Goal: Task Accomplishment & Management: Complete application form

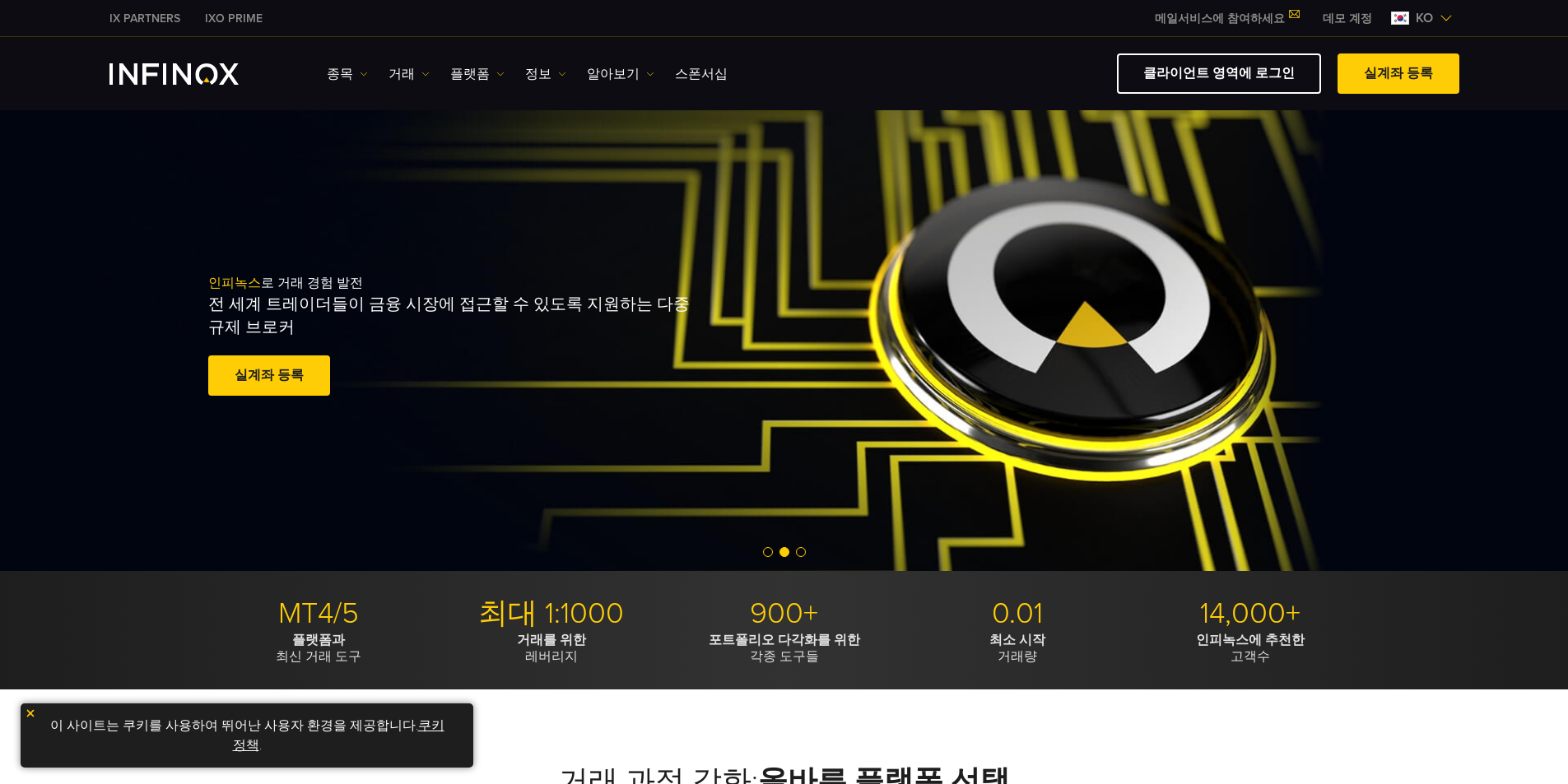
drag, startPoint x: 1368, startPoint y: 74, endPoint x: 1256, endPoint y: 157, distance: 139.4
click at [751, 74] on link "실계좌 등록" at bounding box center [1399, 74] width 122 height 41
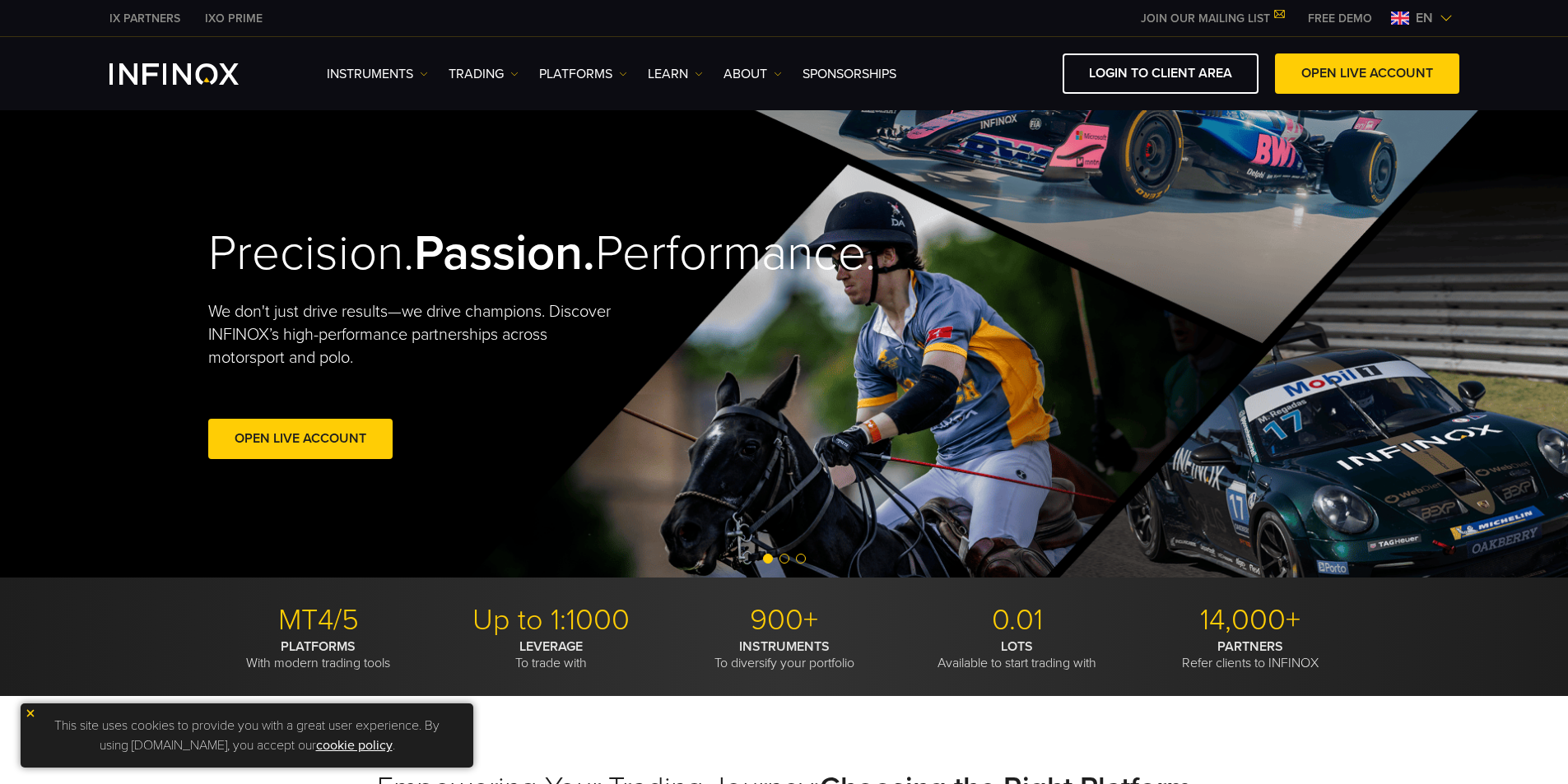
click at [1421, 16] on span "en" at bounding box center [1424, 18] width 30 height 19
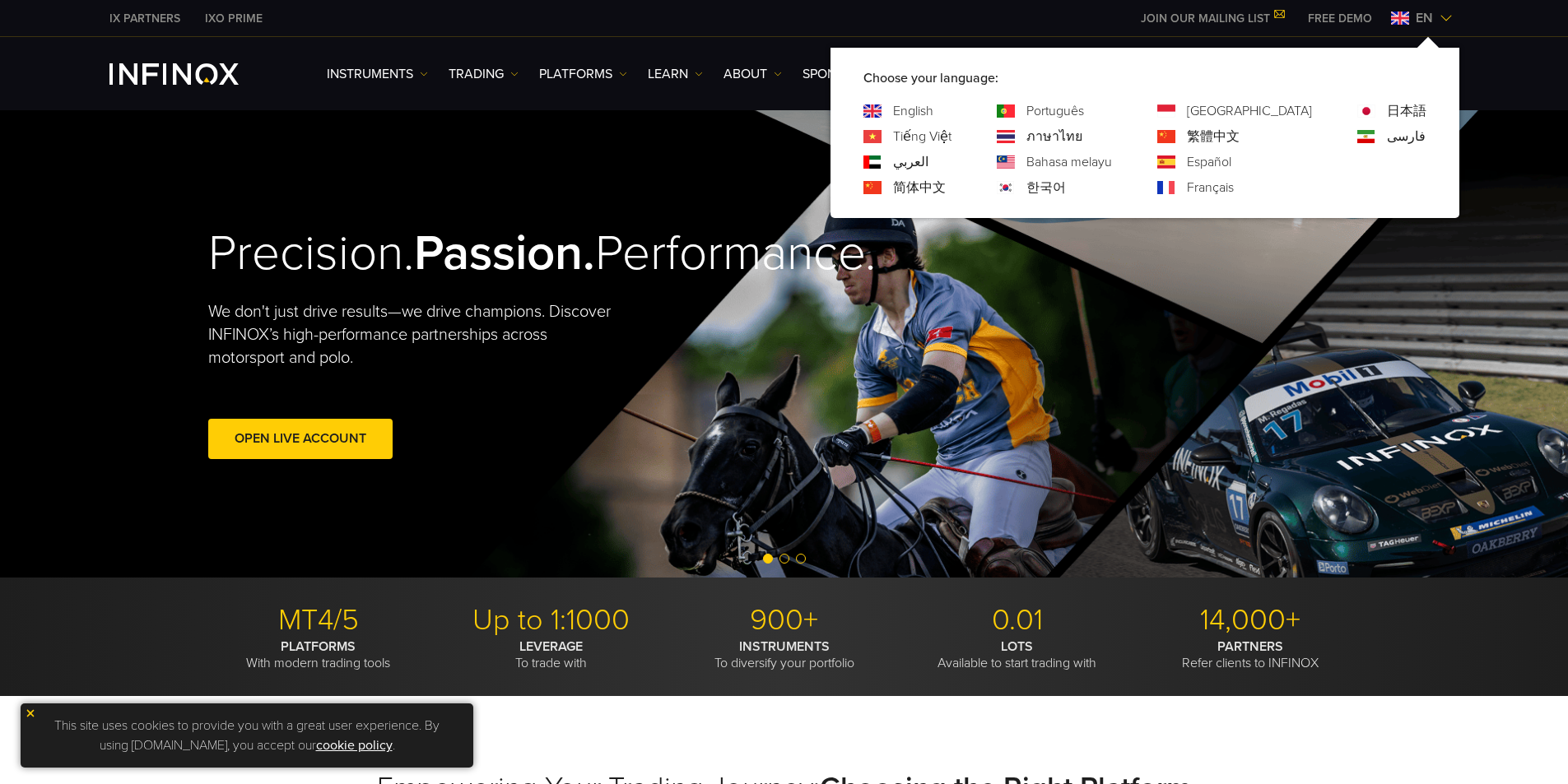
click at [1083, 185] on div "한국어" at bounding box center [1054, 187] width 115 height 19
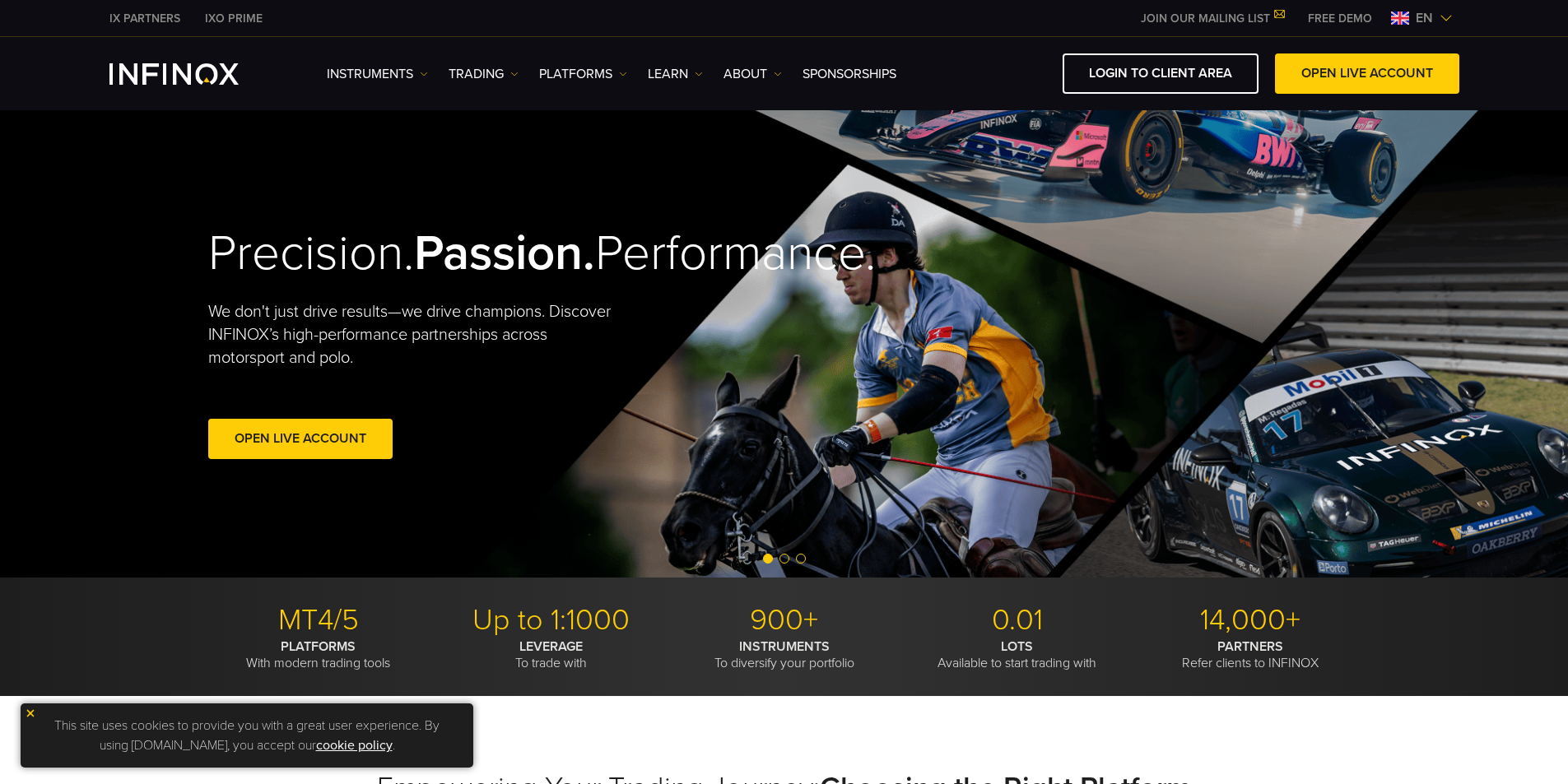
click at [1404, 14] on img at bounding box center [1400, 19] width 18 height 14
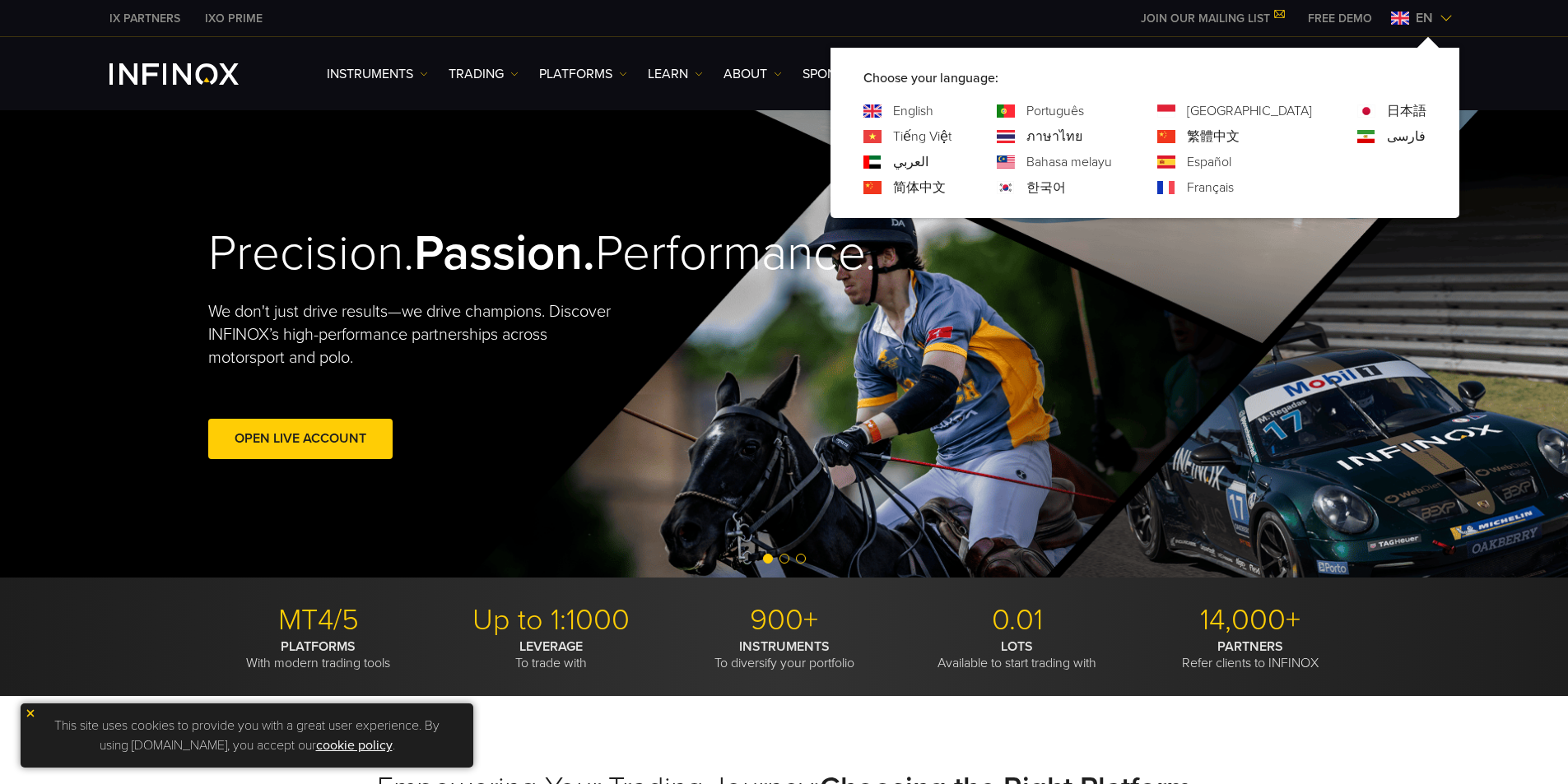
click at [1087, 190] on div "한국어" at bounding box center [1054, 187] width 115 height 19
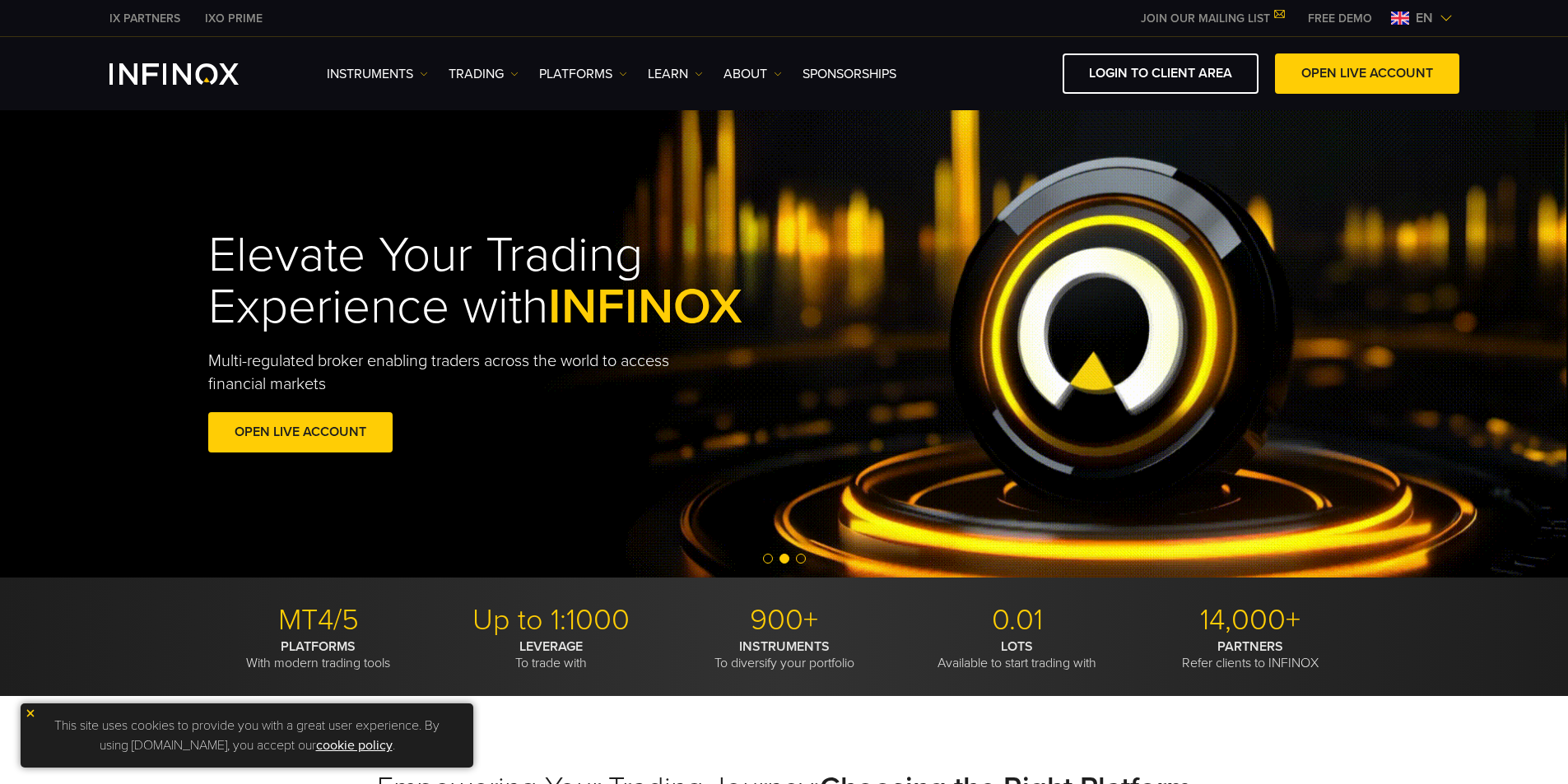
click at [1444, 20] on img at bounding box center [1446, 19] width 14 height 14
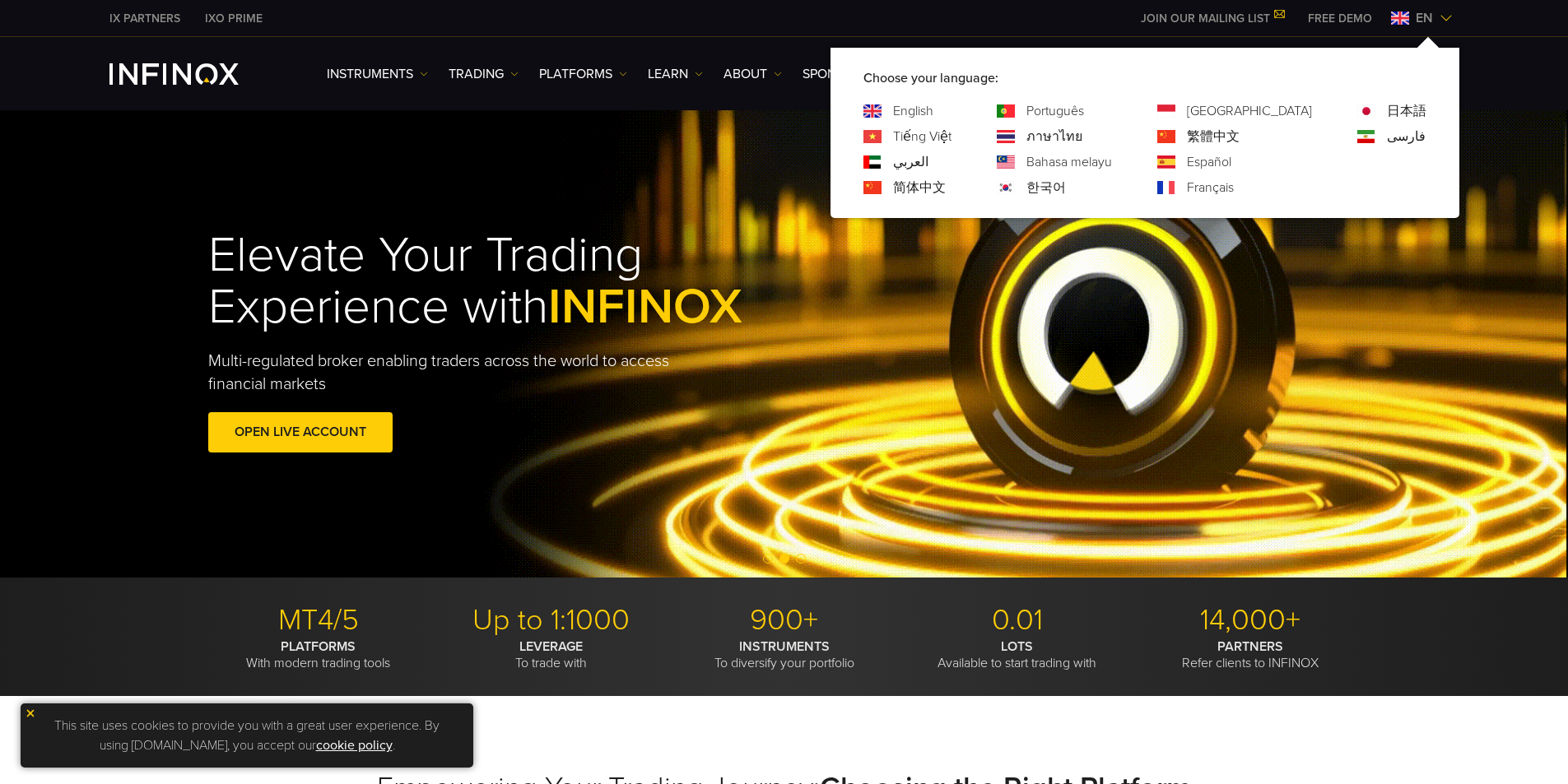
click at [1015, 186] on img at bounding box center [1005, 188] width 18 height 14
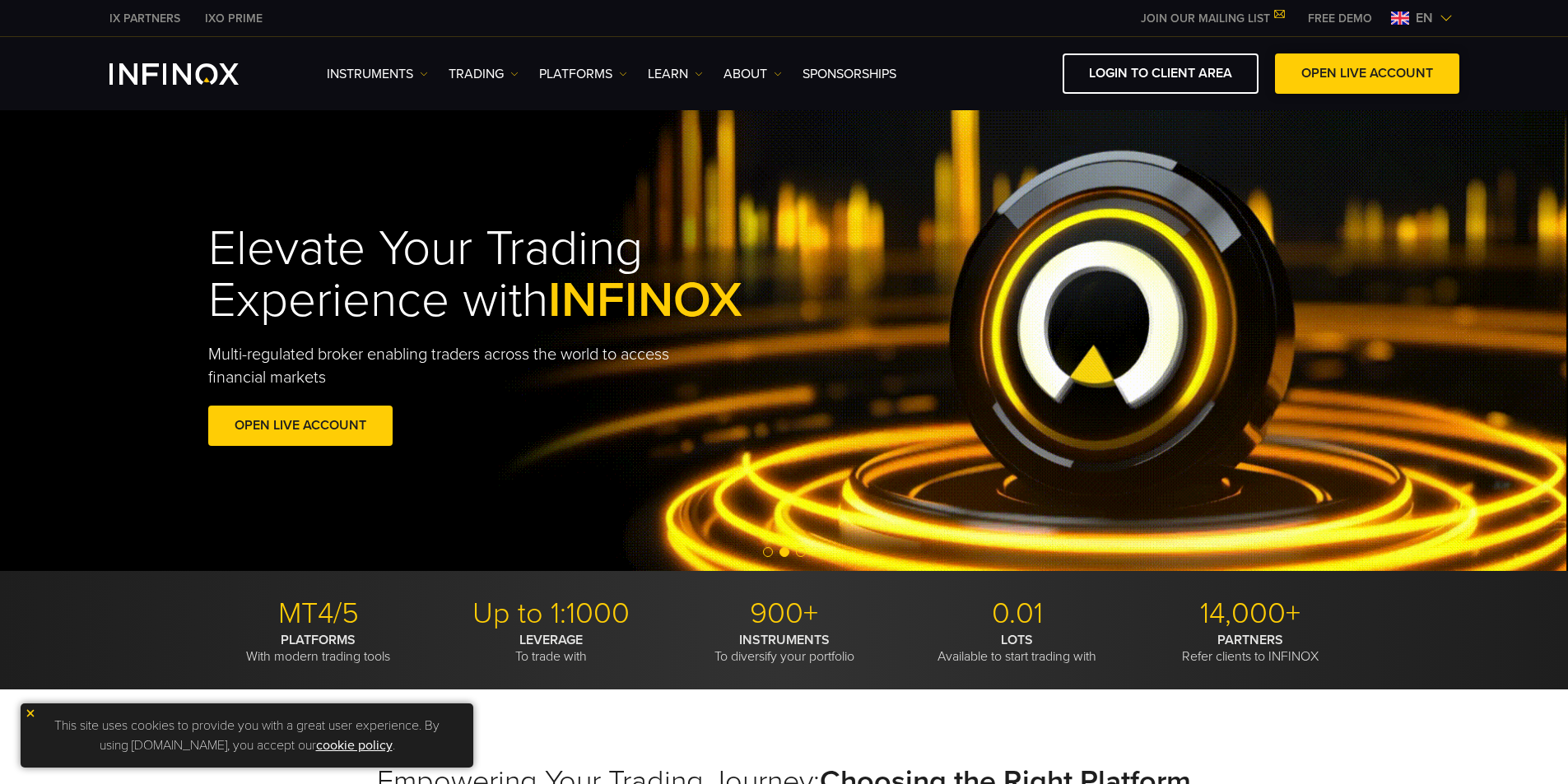
click at [1367, 74] on span at bounding box center [1367, 74] width 0 height 0
